Goal: Find specific page/section: Find specific page/section

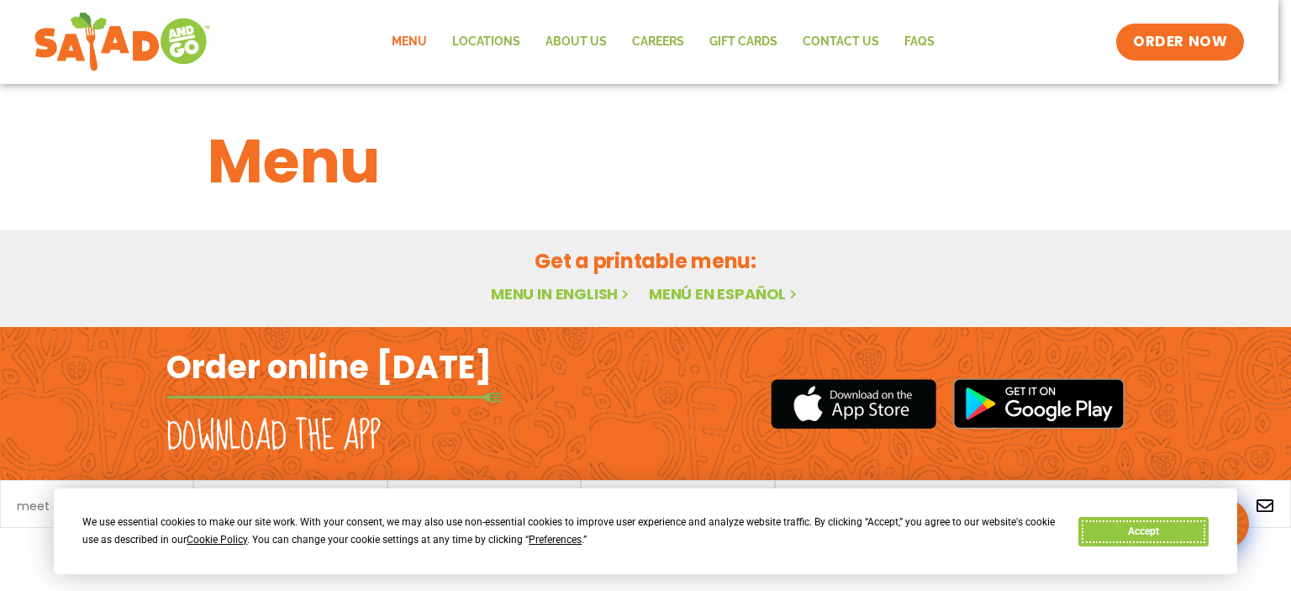
click at [1123, 524] on button "Accept" at bounding box center [1142, 531] width 129 height 29
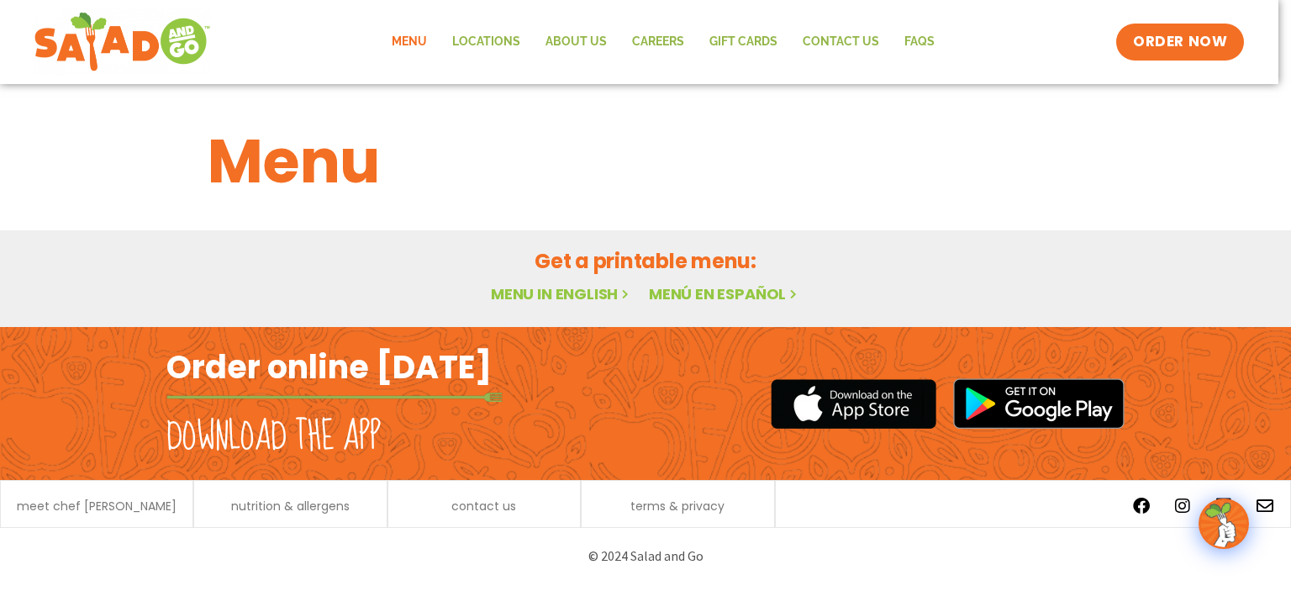
click at [582, 292] on link "Menu in English" at bounding box center [561, 293] width 141 height 21
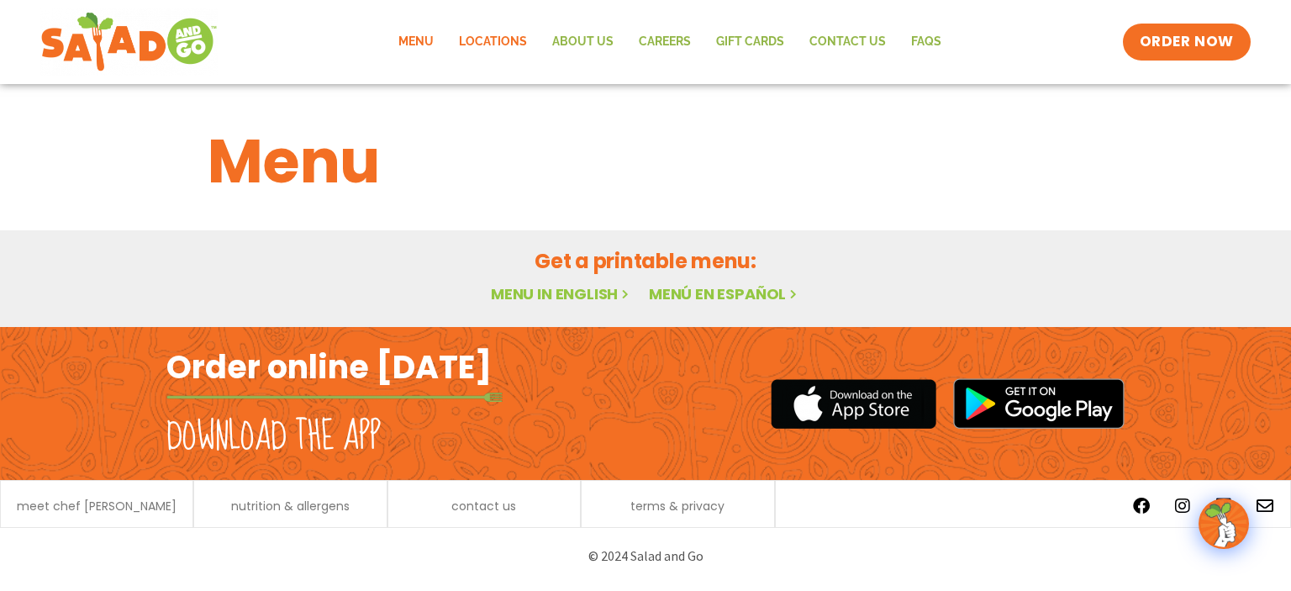
click at [499, 45] on link "Locations" at bounding box center [492, 42] width 93 height 39
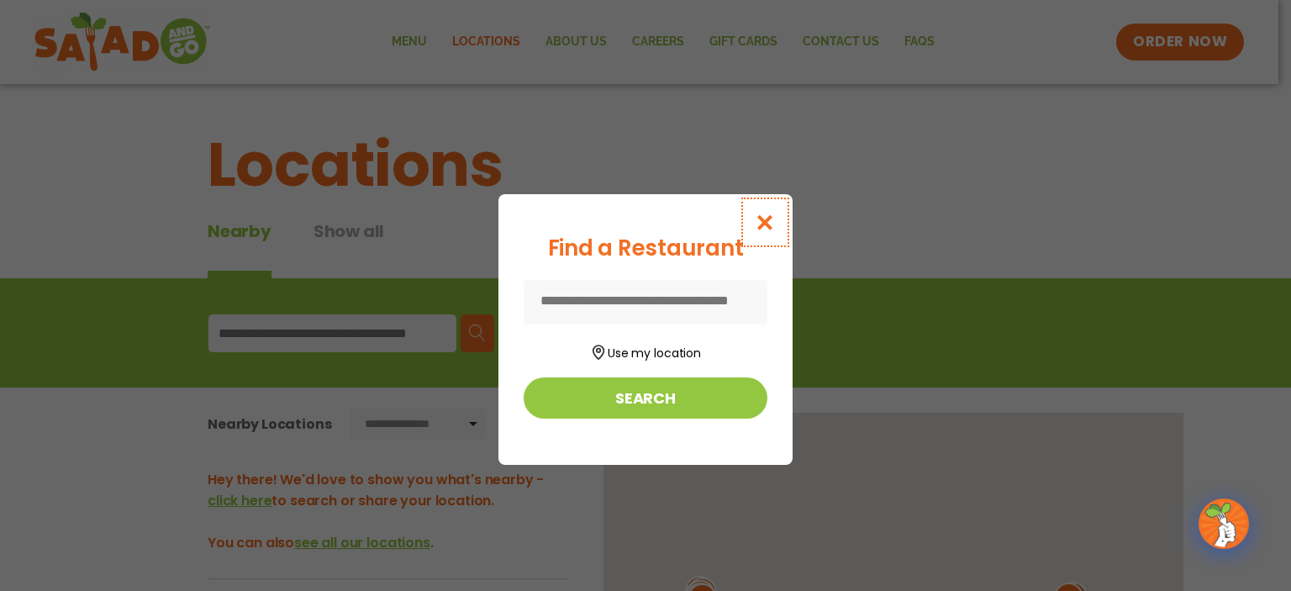
click at [762, 221] on icon "Close modal" at bounding box center [765, 222] width 21 height 18
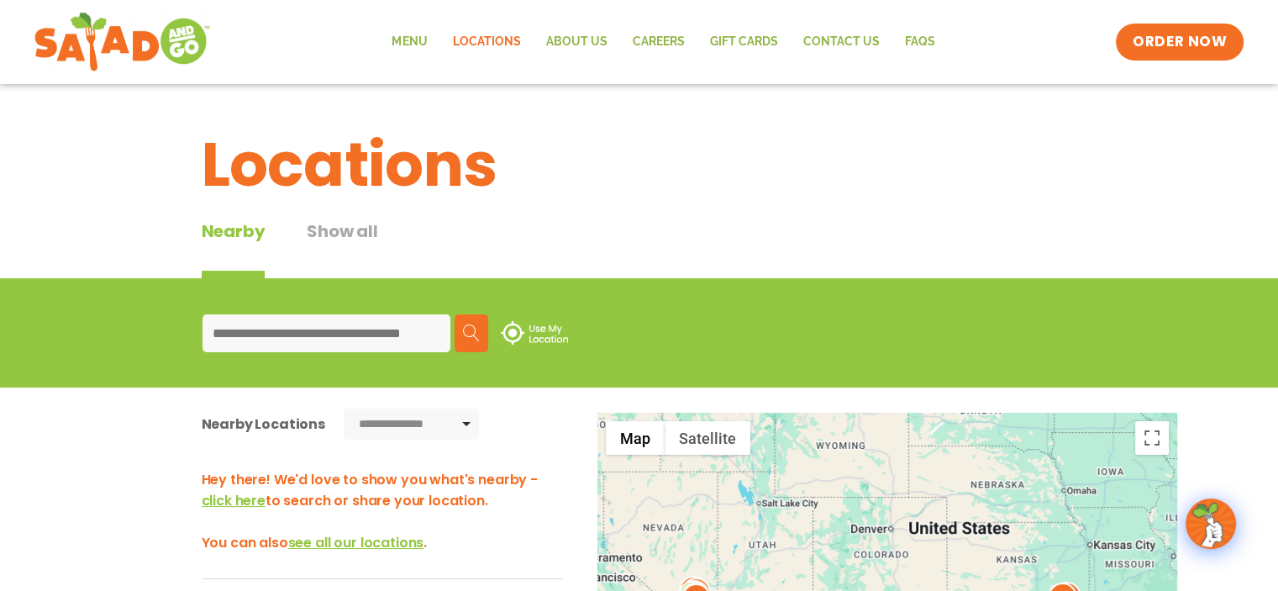
click at [272, 339] on input at bounding box center [327, 333] width 248 height 38
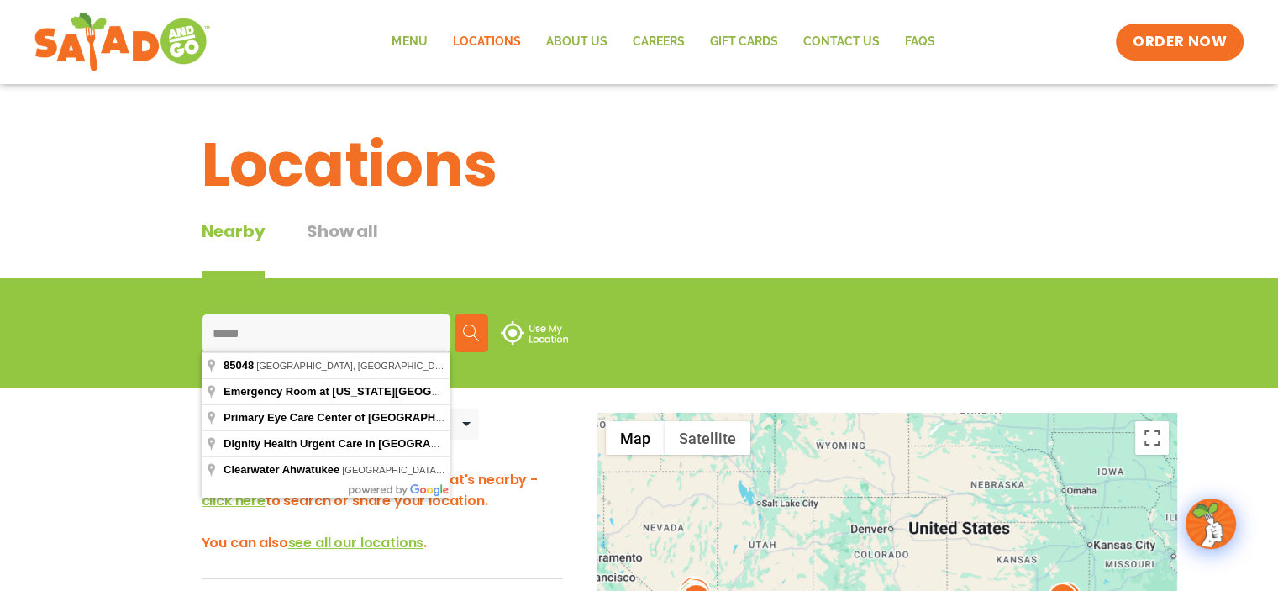
type input "*****"
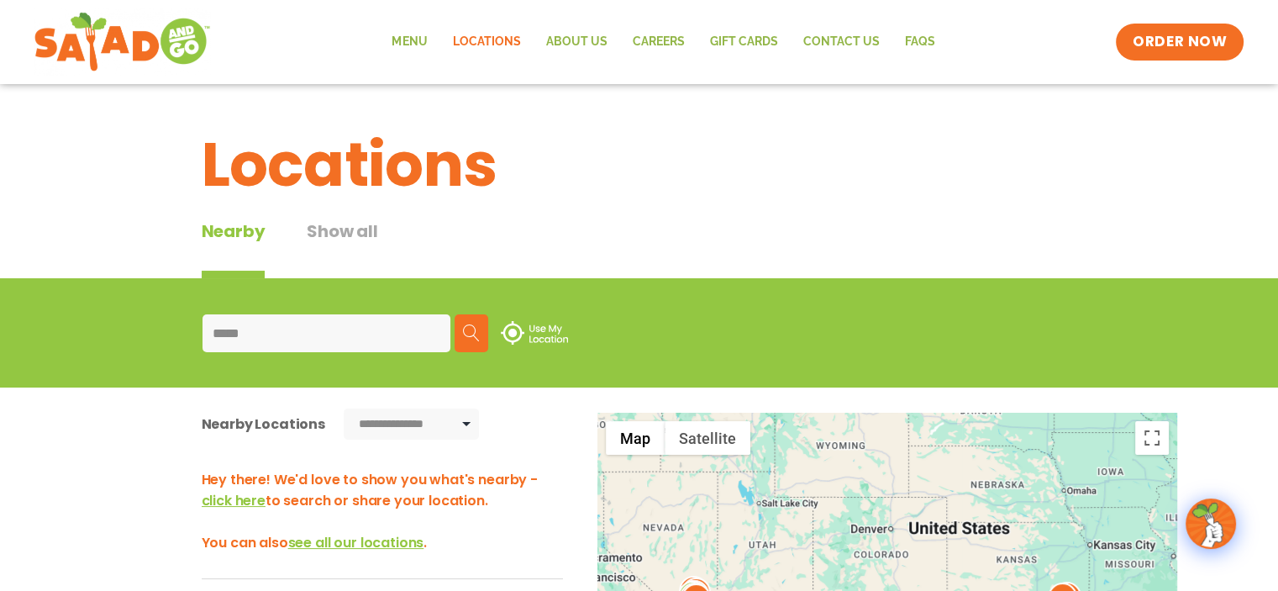
click at [480, 339] on button "Search" at bounding box center [472, 333] width 34 height 38
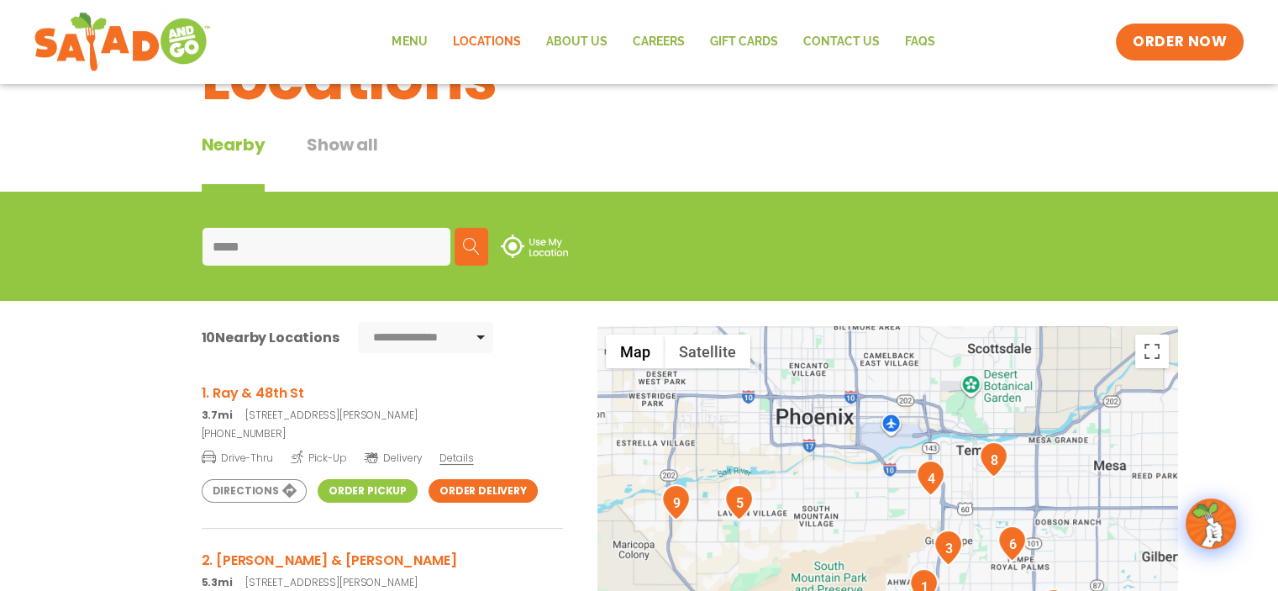
scroll to position [168, 0]
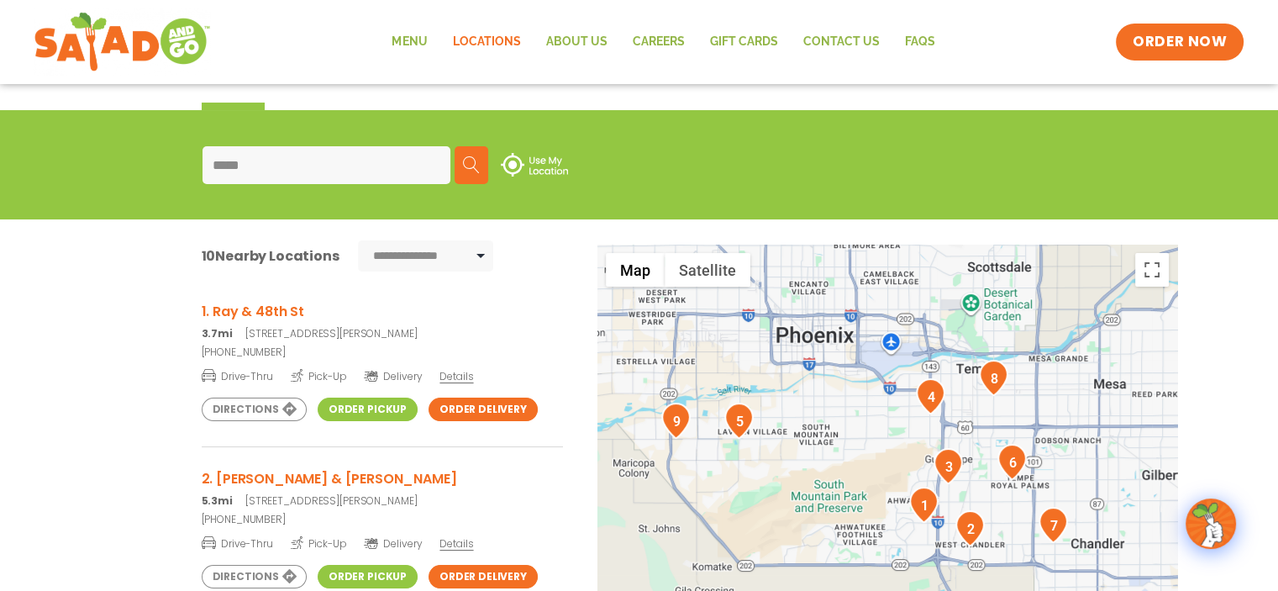
click at [264, 309] on h3 "1. Ray & 48th St" at bounding box center [382, 311] width 361 height 21
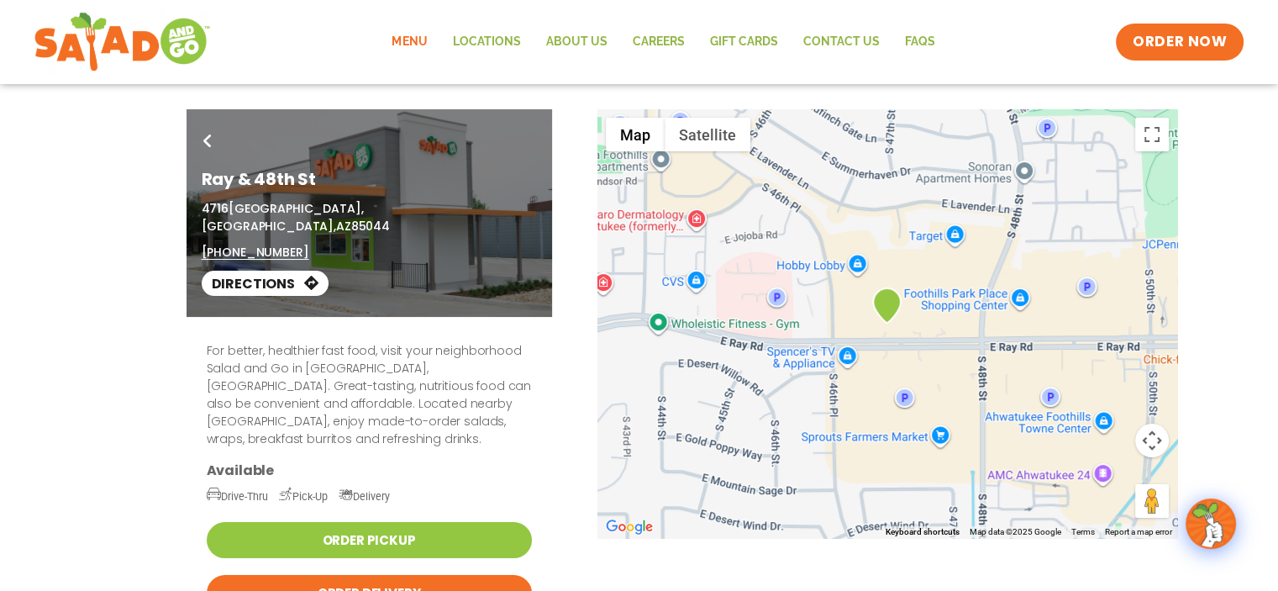
click at [420, 41] on link "Menu" at bounding box center [409, 42] width 61 height 39
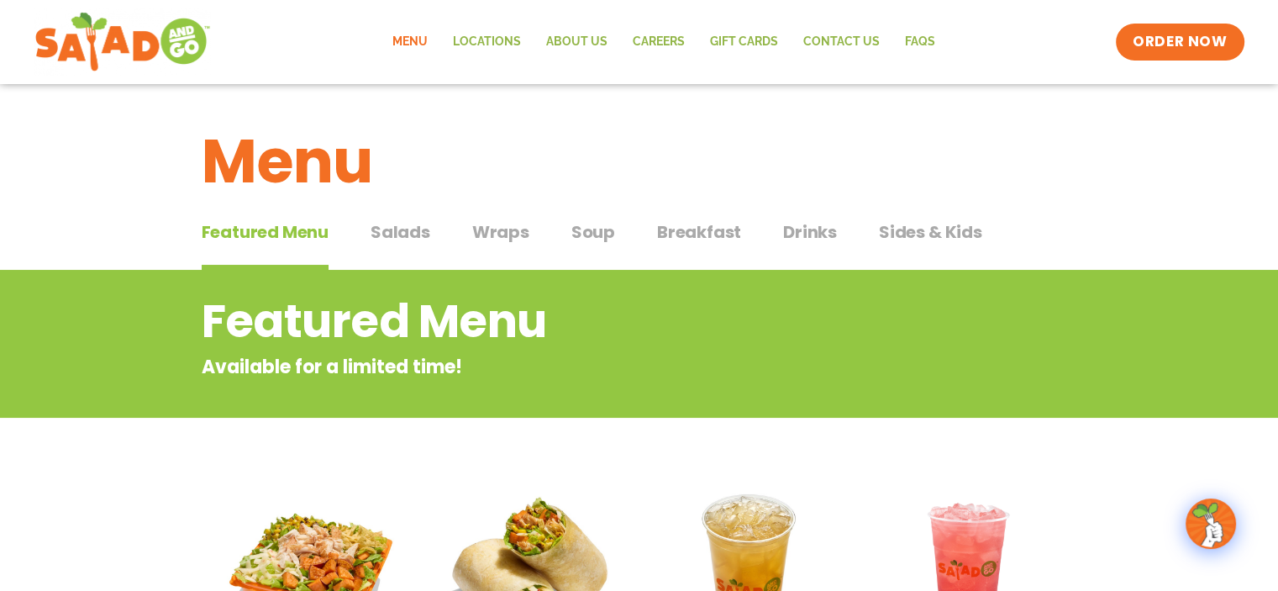
click at [399, 238] on span "Salads" at bounding box center [401, 231] width 60 height 25
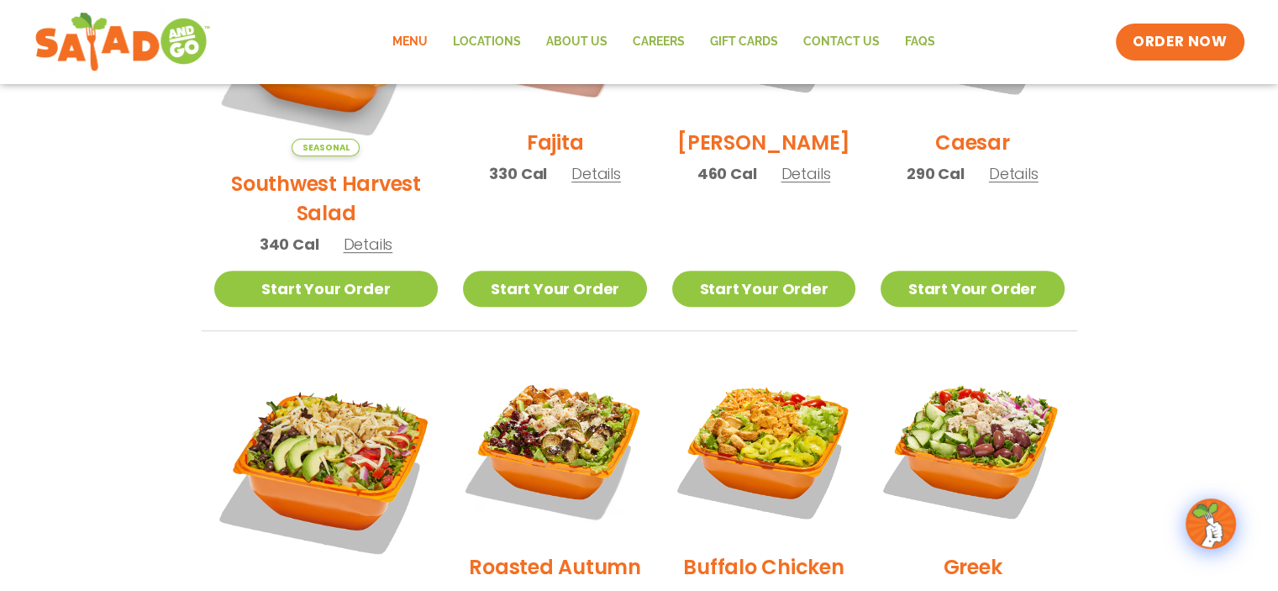
scroll to position [504, 0]
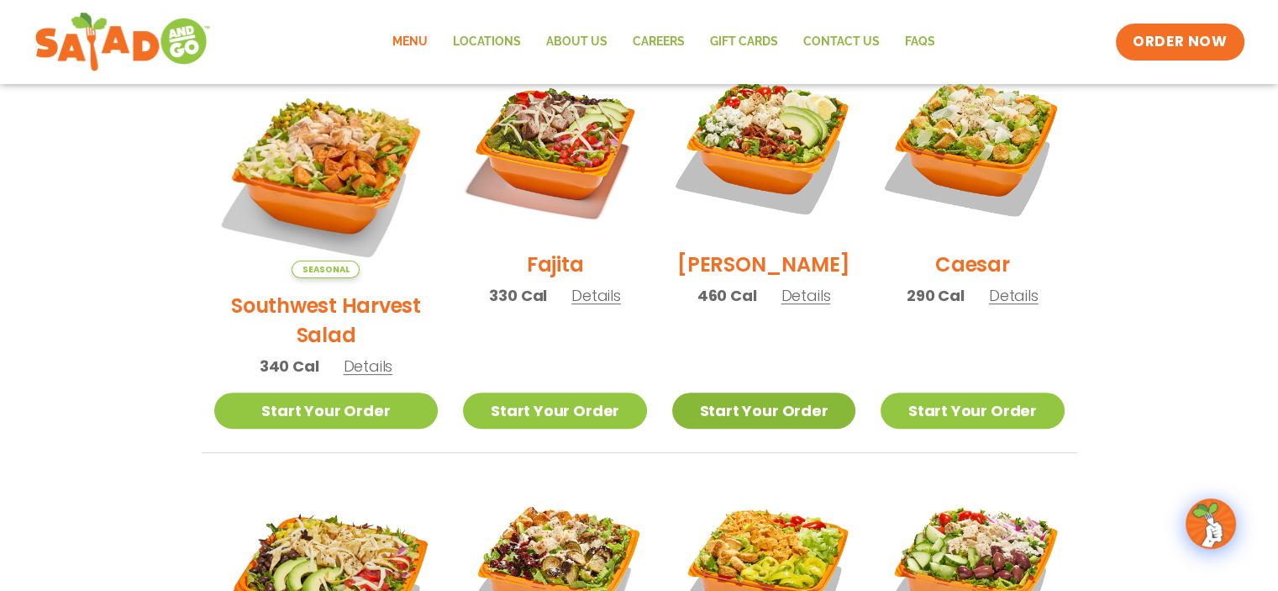
click at [702, 392] on link "Start Your Order" at bounding box center [763, 410] width 183 height 36
